Goal: Information Seeking & Learning: Learn about a topic

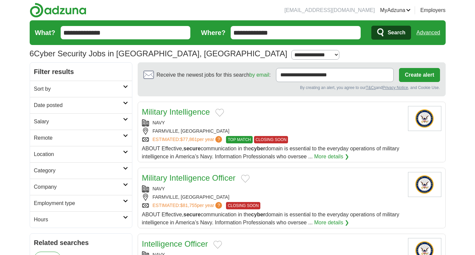
click at [309, 30] on input "**********" at bounding box center [296, 32] width 130 height 13
click at [398, 36] on span "Search" at bounding box center [397, 32] width 18 height 13
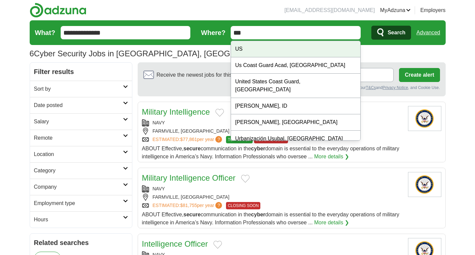
click at [252, 49] on div "US" at bounding box center [295, 49] width 129 height 16
type input "**"
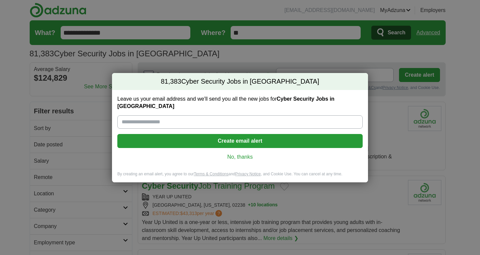
click at [228, 153] on link "No, thanks" at bounding box center [240, 156] width 235 height 7
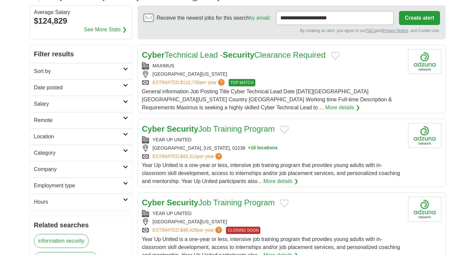
scroll to position [100, 0]
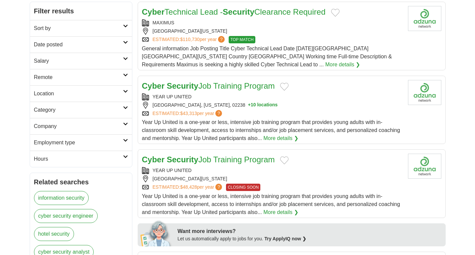
click at [93, 143] on h2 "Employment type" at bounding box center [78, 143] width 89 height 8
click at [79, 142] on h2 "Employment type" at bounding box center [78, 143] width 89 height 8
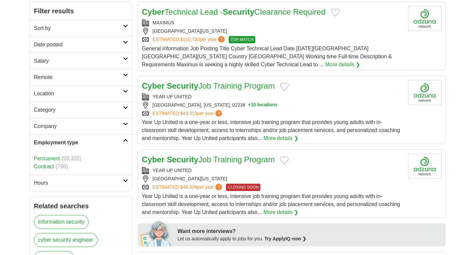
click at [79, 142] on h2 "Employment type" at bounding box center [78, 143] width 89 height 8
click at [58, 158] on link "Permanent" at bounding box center [47, 159] width 26 height 6
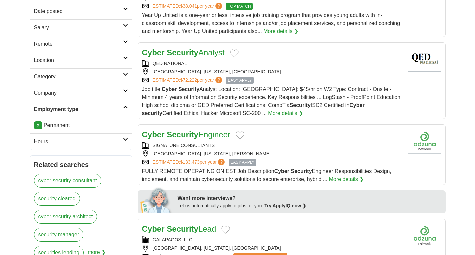
scroll to position [100, 0]
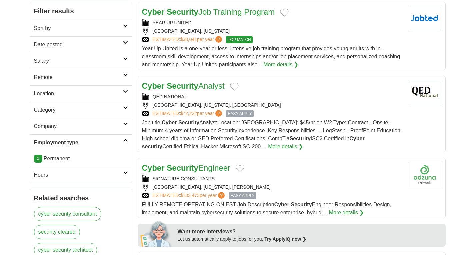
click at [69, 113] on h2 "Category" at bounding box center [78, 110] width 89 height 8
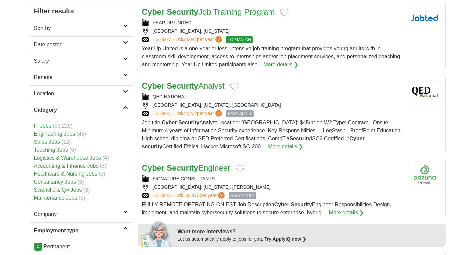
click at [69, 113] on h2 "Category" at bounding box center [78, 110] width 89 height 8
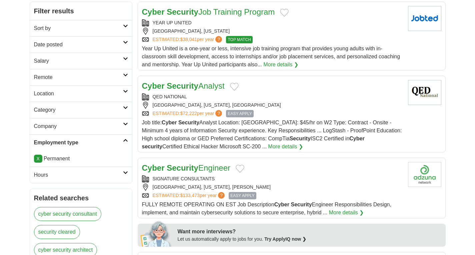
click at [69, 113] on h2 "Category" at bounding box center [78, 110] width 89 height 8
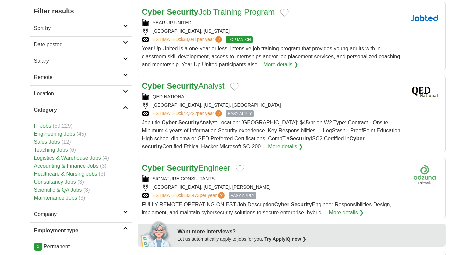
click at [69, 113] on h2 "Category" at bounding box center [78, 110] width 89 height 8
click at [71, 28] on h2 "Sort by" at bounding box center [78, 28] width 89 height 8
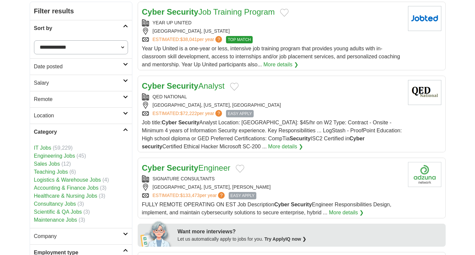
click at [71, 28] on h2 "Sort by" at bounding box center [78, 28] width 89 height 8
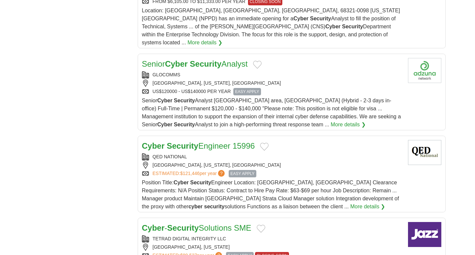
scroll to position [667, 0]
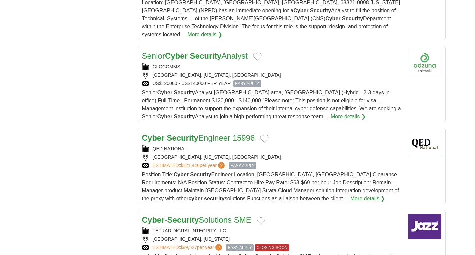
click at [214, 145] on div "QED NATIONAL" at bounding box center [272, 148] width 261 height 7
